Goal: Task Accomplishment & Management: Manage account settings

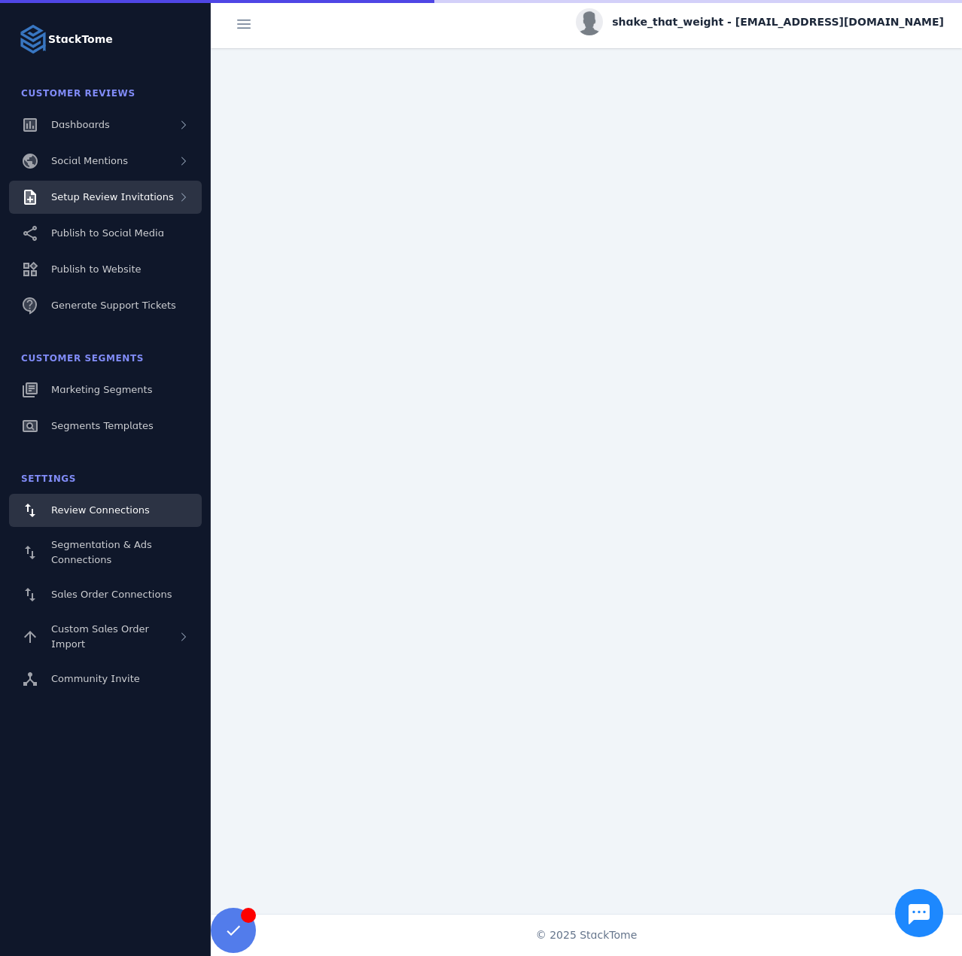
click at [126, 197] on span "Setup Review Invitations" at bounding box center [112, 196] width 123 height 11
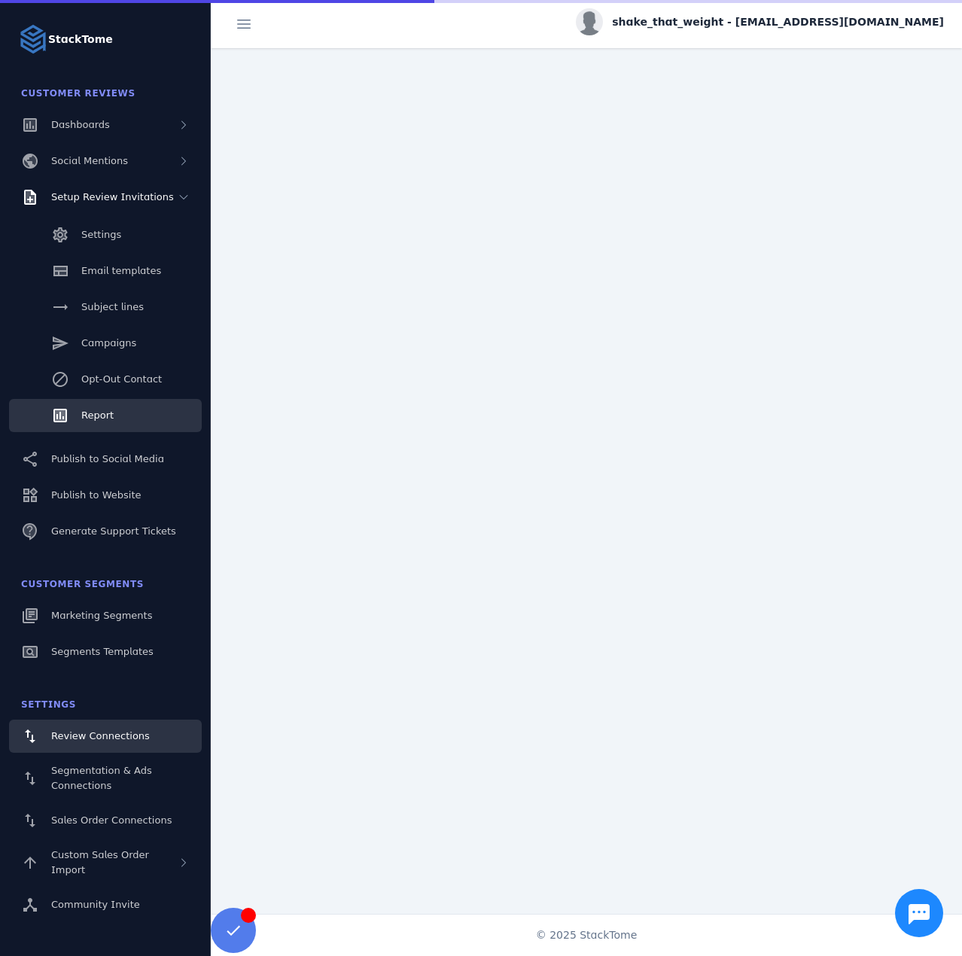
click at [114, 414] on link "Report" at bounding box center [105, 415] width 193 height 33
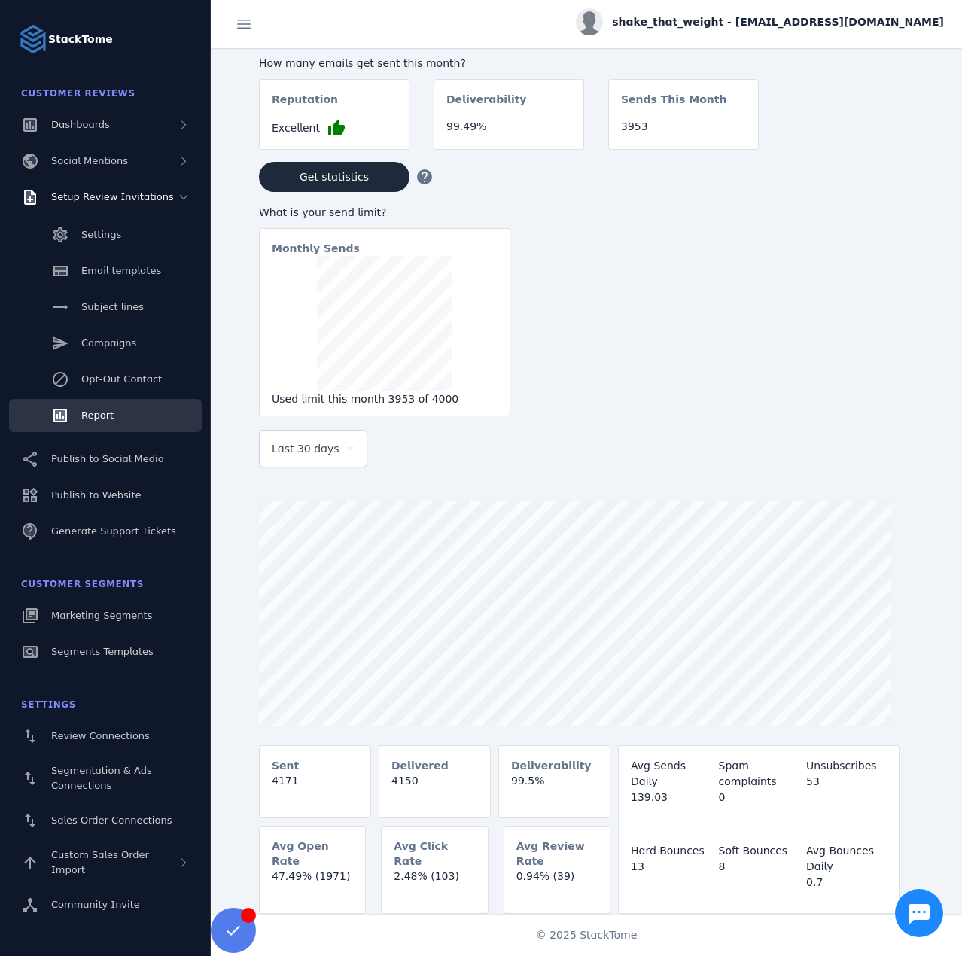
click at [315, 467] on div "Last 30 days" at bounding box center [313, 448] width 83 height 36
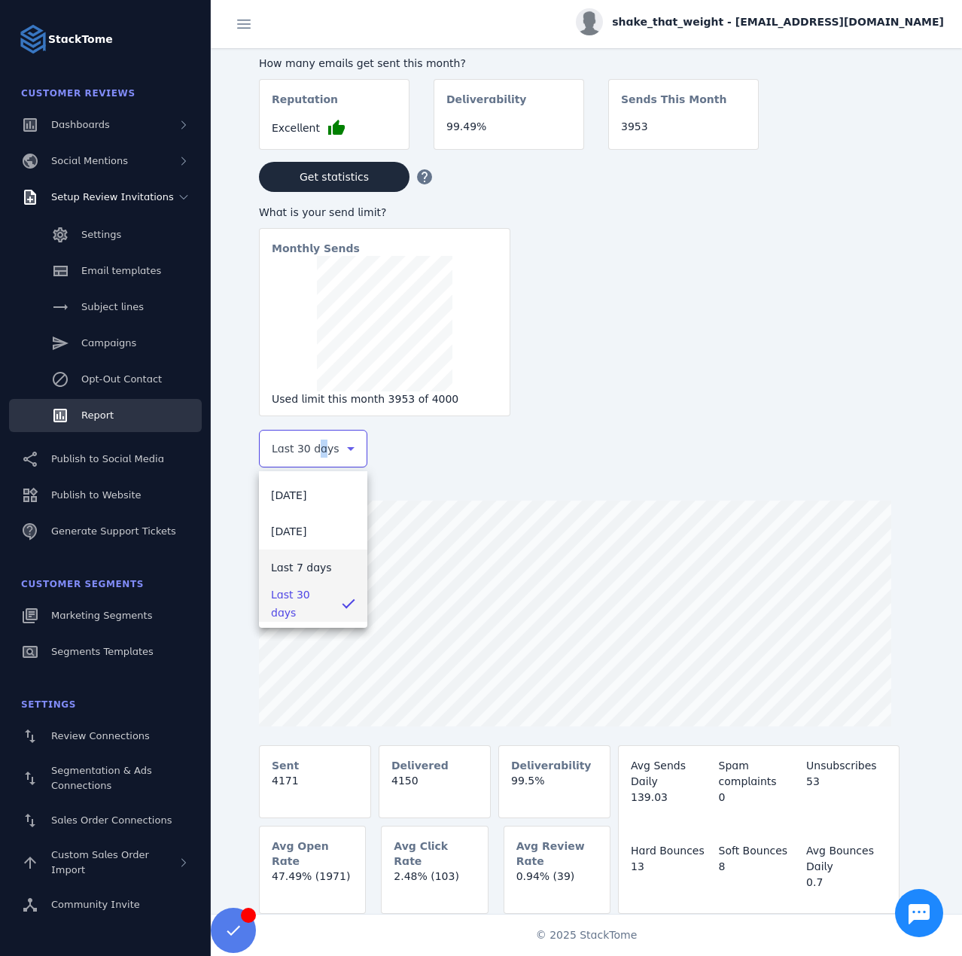
click at [318, 566] on span "Last 7 days" at bounding box center [301, 567] width 61 height 18
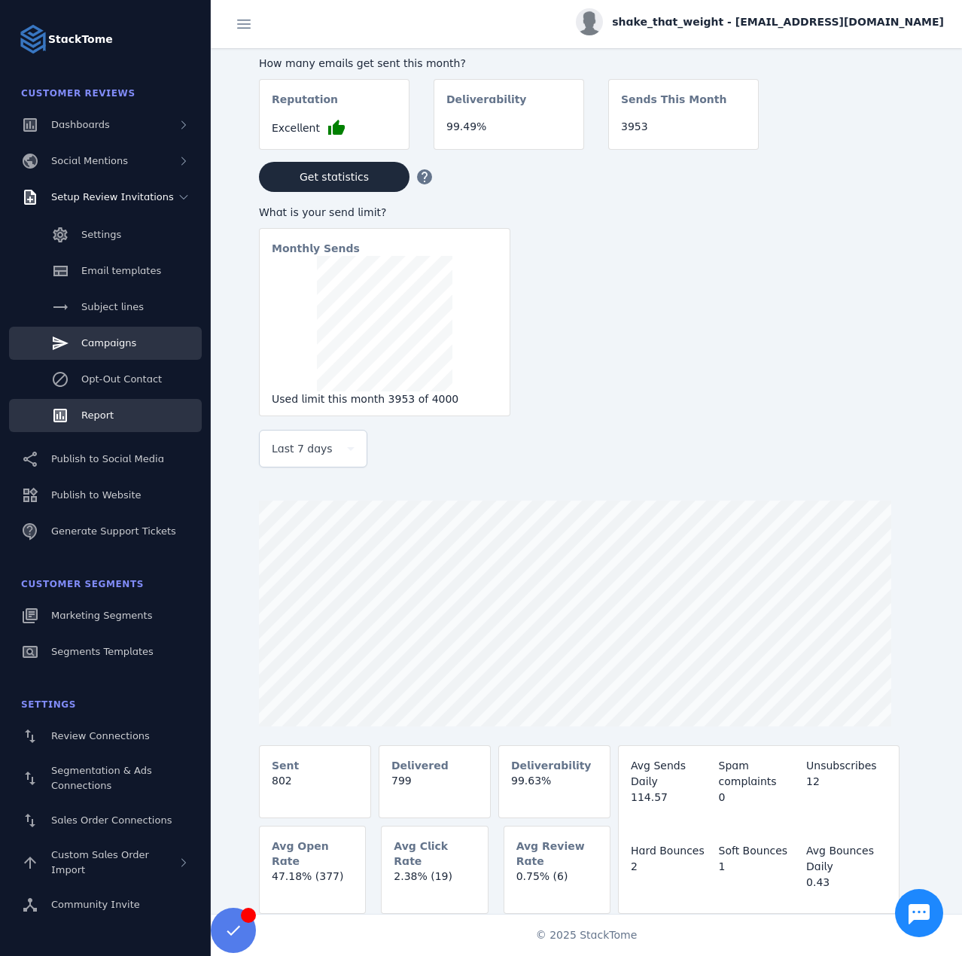
click at [123, 337] on span "Campaigns" at bounding box center [108, 342] width 55 height 11
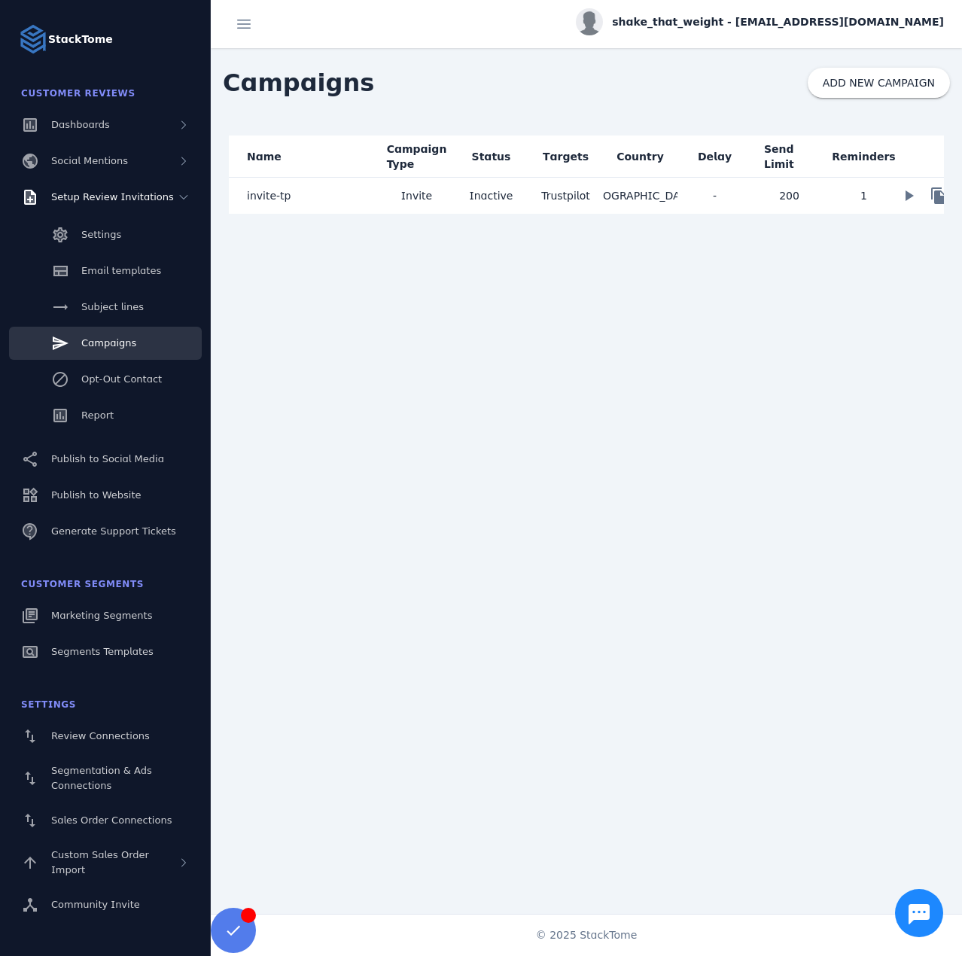
click at [789, 14] on div "shake_that_weight - [EMAIL_ADDRESS][DOMAIN_NAME]" at bounding box center [760, 21] width 368 height 27
click at [898, 149] on span "Sign out" at bounding box center [897, 145] width 44 height 18
